Goal: Communication & Community: Answer question/provide support

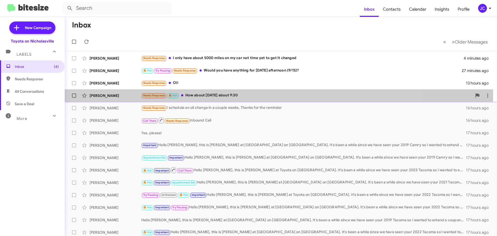
click at [97, 94] on div "[PERSON_NAME]" at bounding box center [116, 95] width 52 height 5
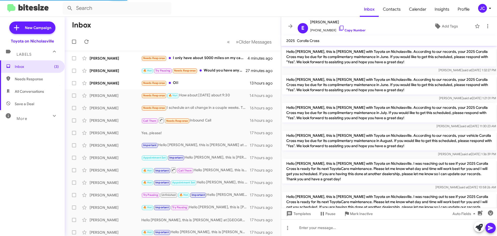
scroll to position [137, 0]
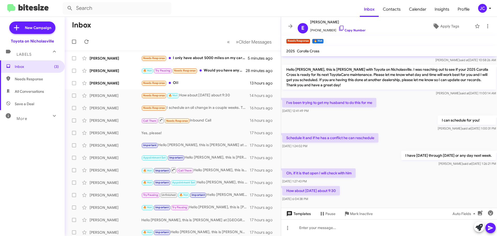
click at [305, 216] on span "Templates" at bounding box center [298, 213] width 26 height 9
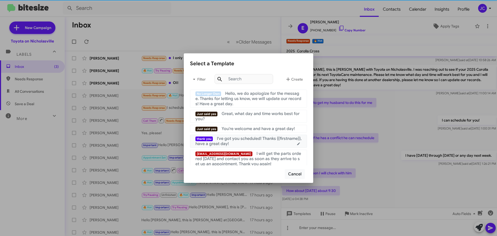
click at [265, 146] on mat-list-item "thank you I've got you scheduled! Thanks {{firstname}}, have a great day!" at bounding box center [248, 141] width 117 height 13
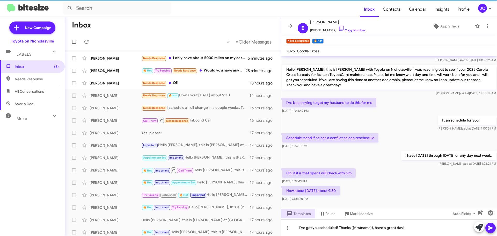
click at [494, 227] on button at bounding box center [490, 228] width 10 height 10
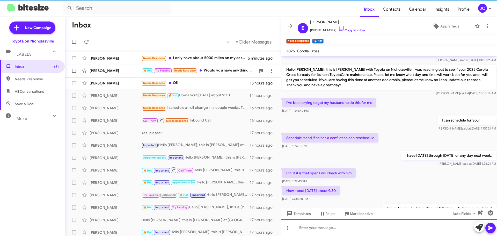
scroll to position [0, 0]
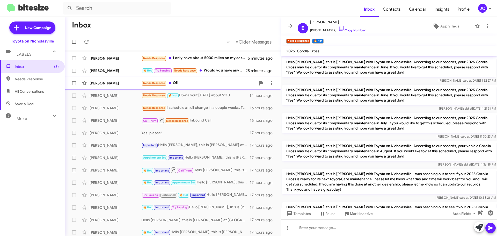
click at [100, 80] on div "[PERSON_NAME] Needs Response Oil 13 hours ago" at bounding box center [173, 83] width 208 height 10
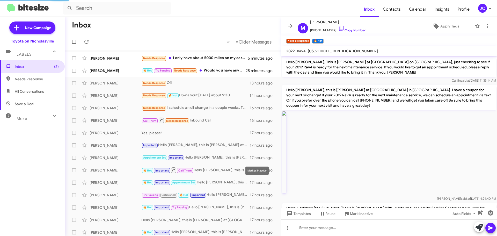
scroll to position [655, 0]
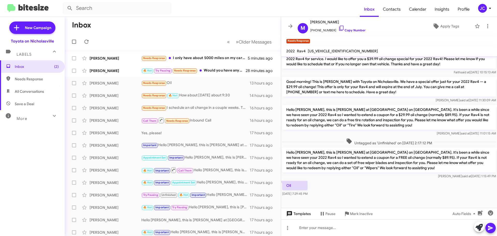
click at [305, 215] on span "Templates" at bounding box center [298, 213] width 26 height 9
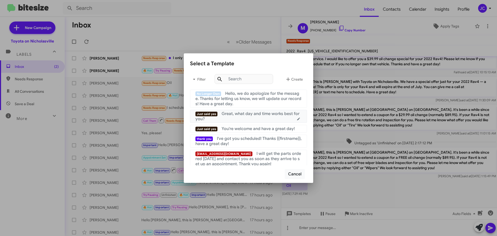
click at [243, 115] on span "Great, what day and time works best for you?" at bounding box center [247, 116] width 104 height 10
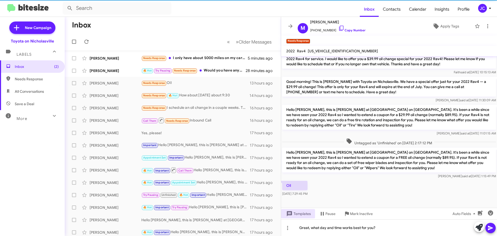
click at [489, 226] on icon at bounding box center [490, 228] width 5 height 4
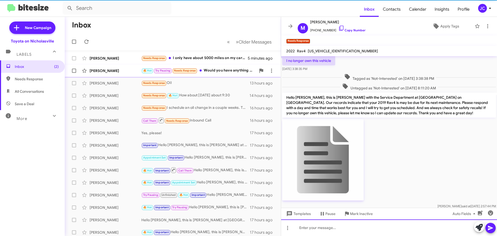
scroll to position [0, 0]
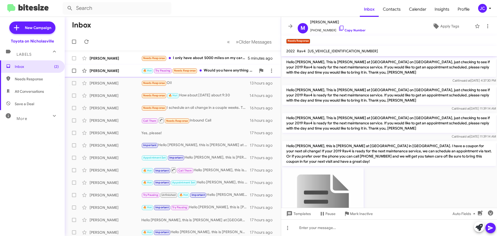
click at [113, 74] on div "[PERSON_NAME] 🔥 Hot Try Pausing Needs Response Would you have anything for [DAT…" at bounding box center [173, 70] width 208 height 10
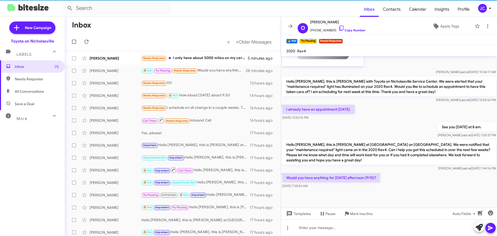
scroll to position [590, 0]
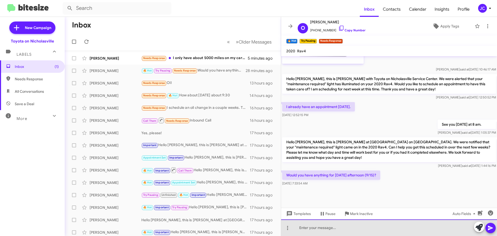
click at [312, 227] on div at bounding box center [389, 227] width 216 height 17
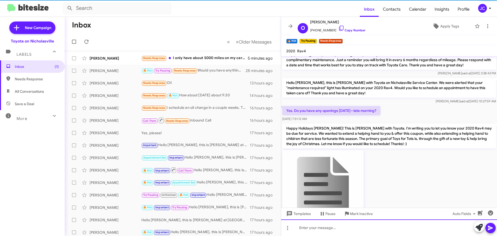
scroll to position [0, 0]
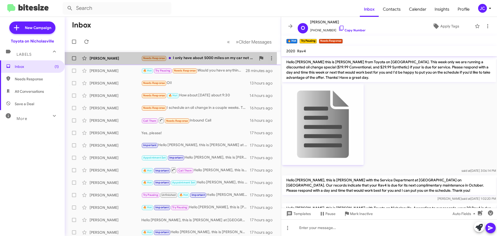
click at [108, 58] on div "[PERSON_NAME]" at bounding box center [116, 58] width 52 height 5
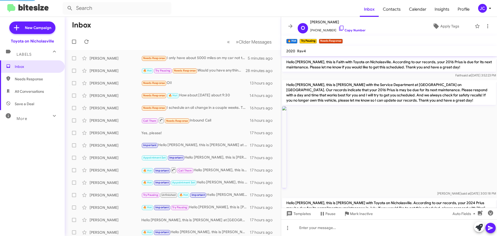
scroll to position [104, 0]
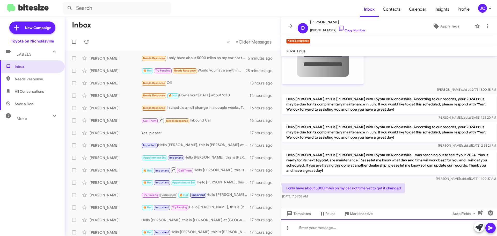
click at [348, 229] on div at bounding box center [389, 227] width 216 height 17
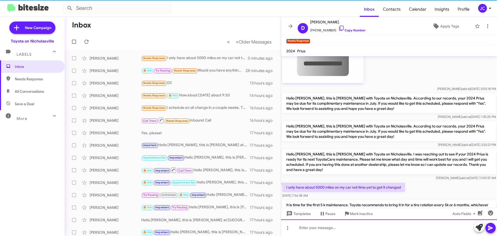
scroll to position [128, 0]
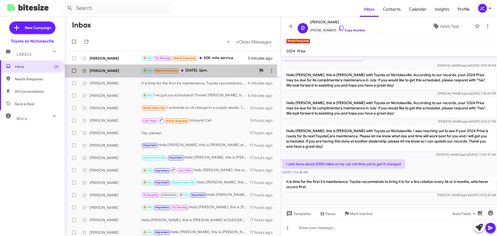
click at [124, 73] on div "[PERSON_NAME]" at bounding box center [116, 70] width 52 height 5
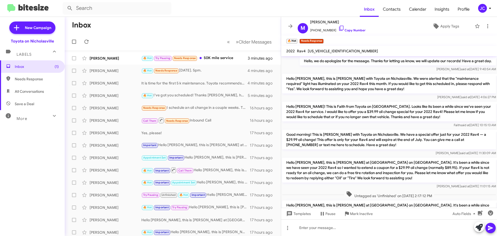
scroll to position [722, 0]
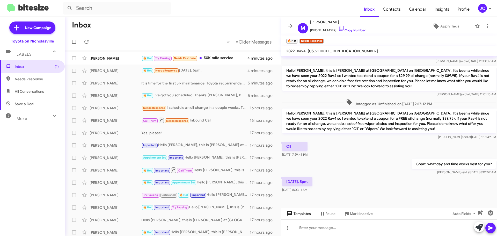
click at [305, 214] on span "Templates" at bounding box center [298, 213] width 26 height 9
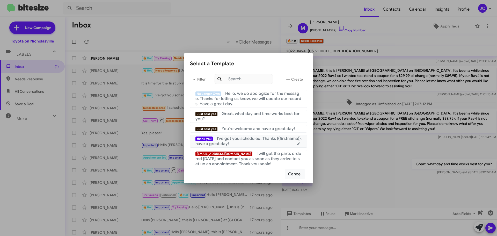
click at [261, 143] on div "thank you I've got you scheduled! Thanks {{firstname}}, have a great day!" at bounding box center [248, 141] width 106 height 10
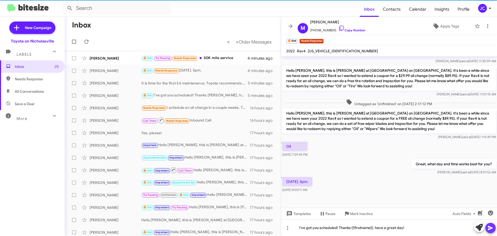
click at [493, 229] on icon at bounding box center [490, 228] width 6 height 6
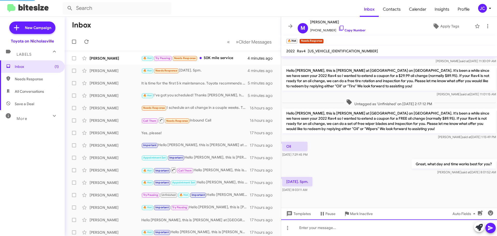
scroll to position [0, 0]
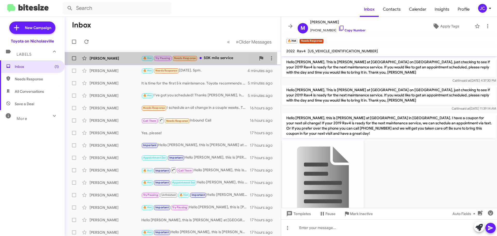
click at [98, 57] on div "[PERSON_NAME]" at bounding box center [116, 58] width 52 height 5
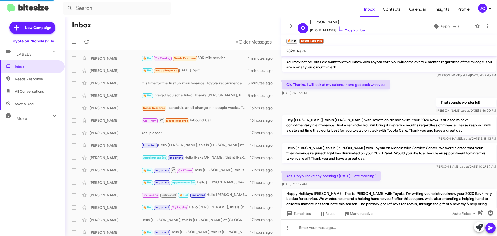
scroll to position [569, 0]
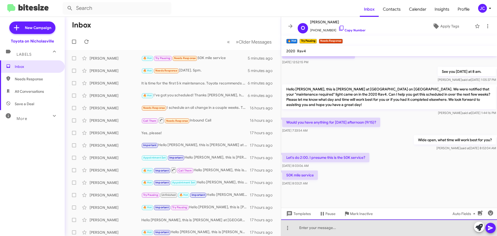
click at [308, 234] on div at bounding box center [389, 227] width 216 height 17
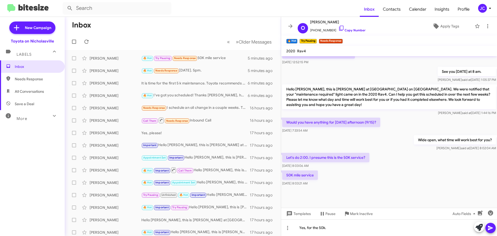
click at [298, 219] on div "Templates Pause Mark Inactive Auto Fields" at bounding box center [389, 214] width 216 height 12
click at [298, 217] on span "Templates" at bounding box center [298, 213] width 26 height 9
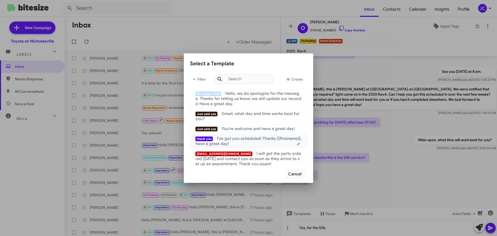
click at [262, 140] on span "I've got you scheduled! Thanks {{firstname}}, have a great day!" at bounding box center [248, 141] width 106 height 10
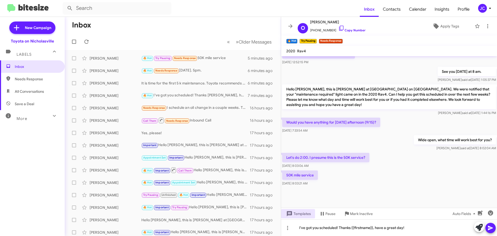
click at [490, 230] on icon at bounding box center [490, 228] width 6 height 6
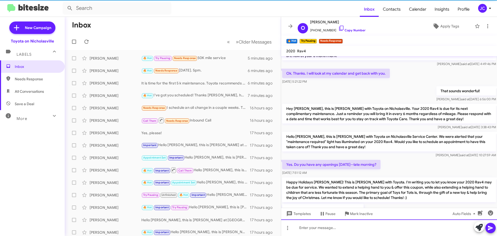
scroll to position [0, 0]
